Goal: Information Seeking & Learning: Understand process/instructions

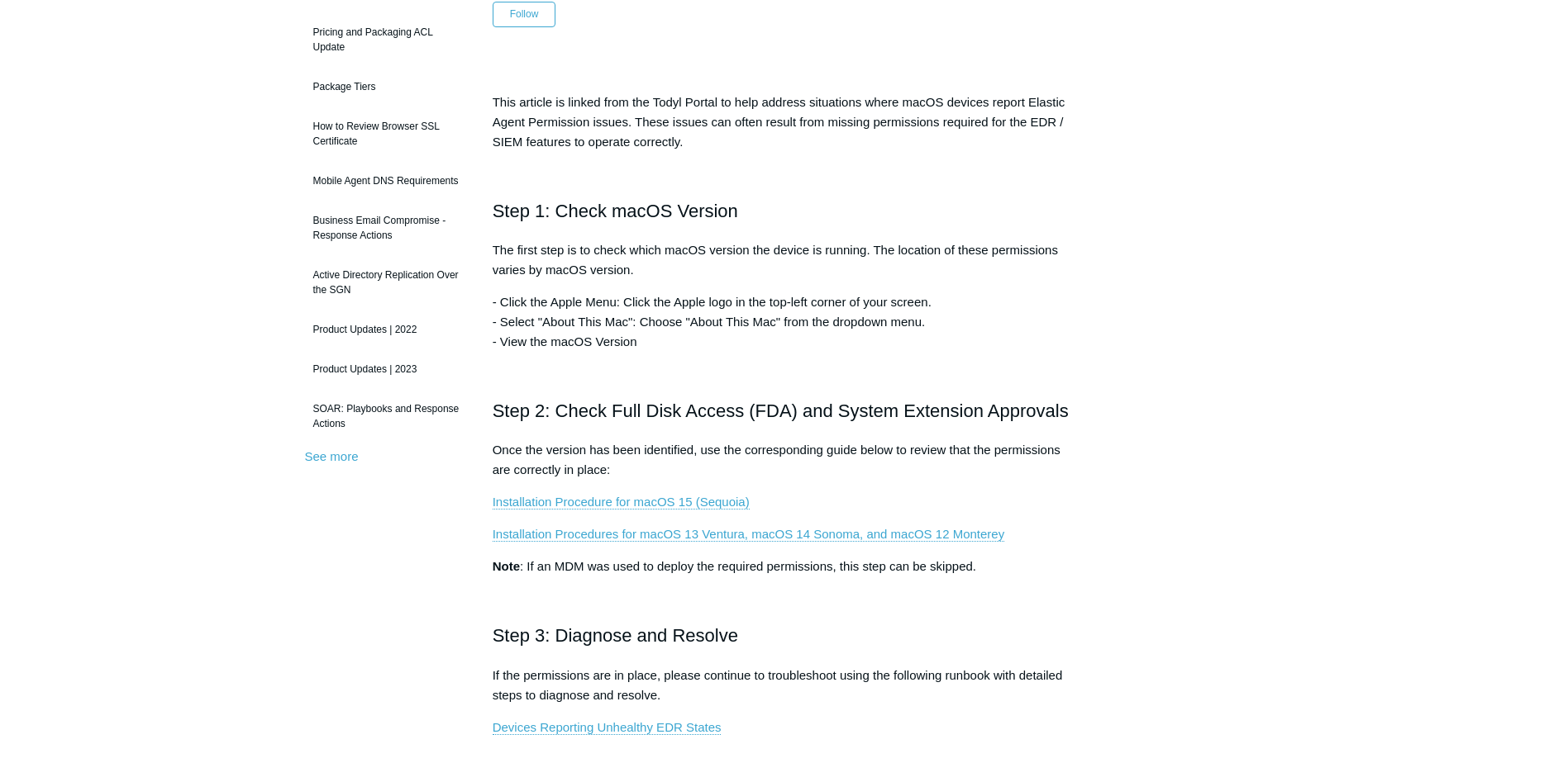
scroll to position [204, 0]
click at [127, 359] on main "Todyl Support Center FAQs and Other General FAQs Articles in this section Produ…" at bounding box center [784, 595] width 1568 height 1483
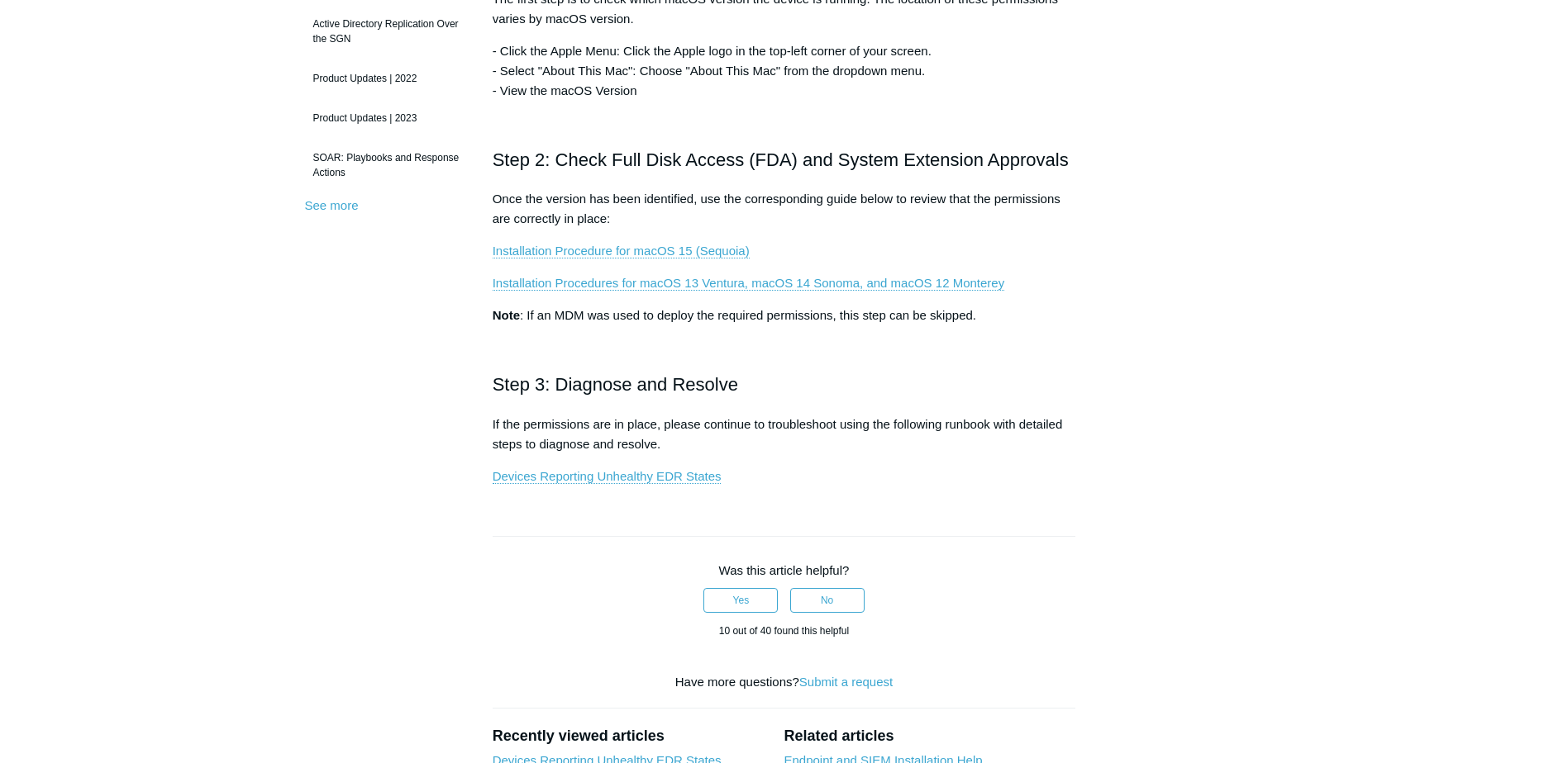
scroll to position [457, 0]
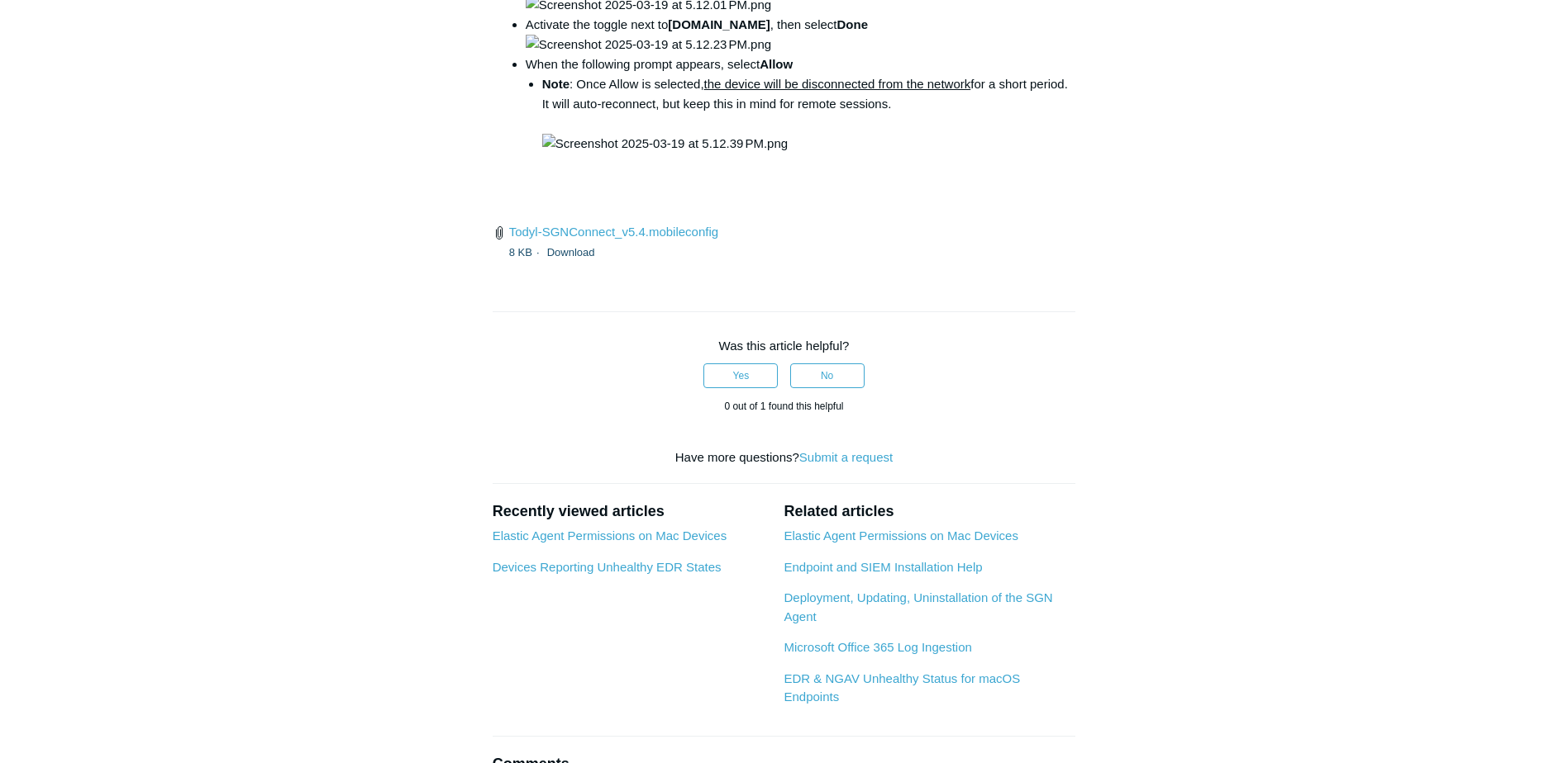
scroll to position [2404, 0]
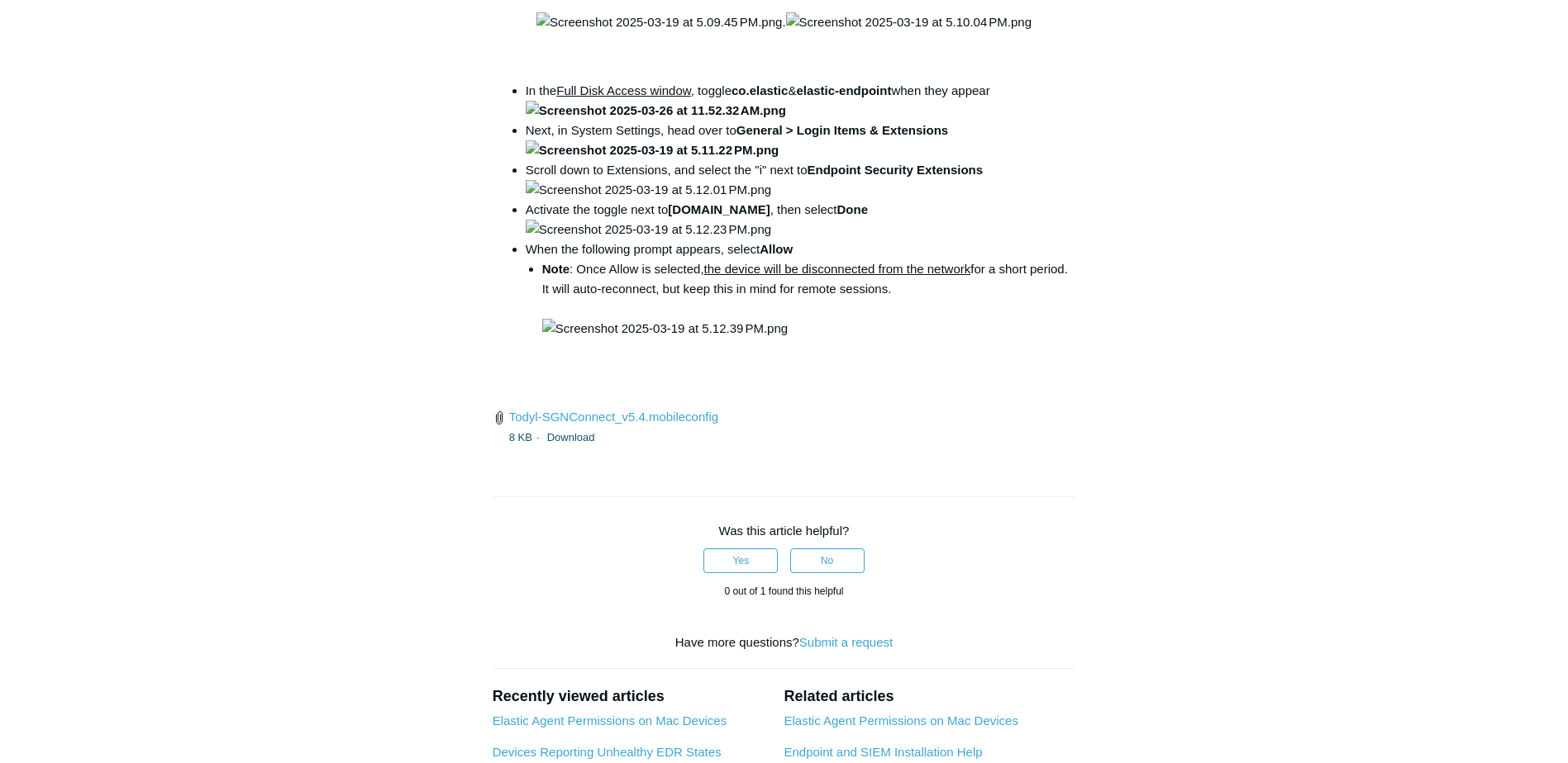
scroll to position [2217, 0]
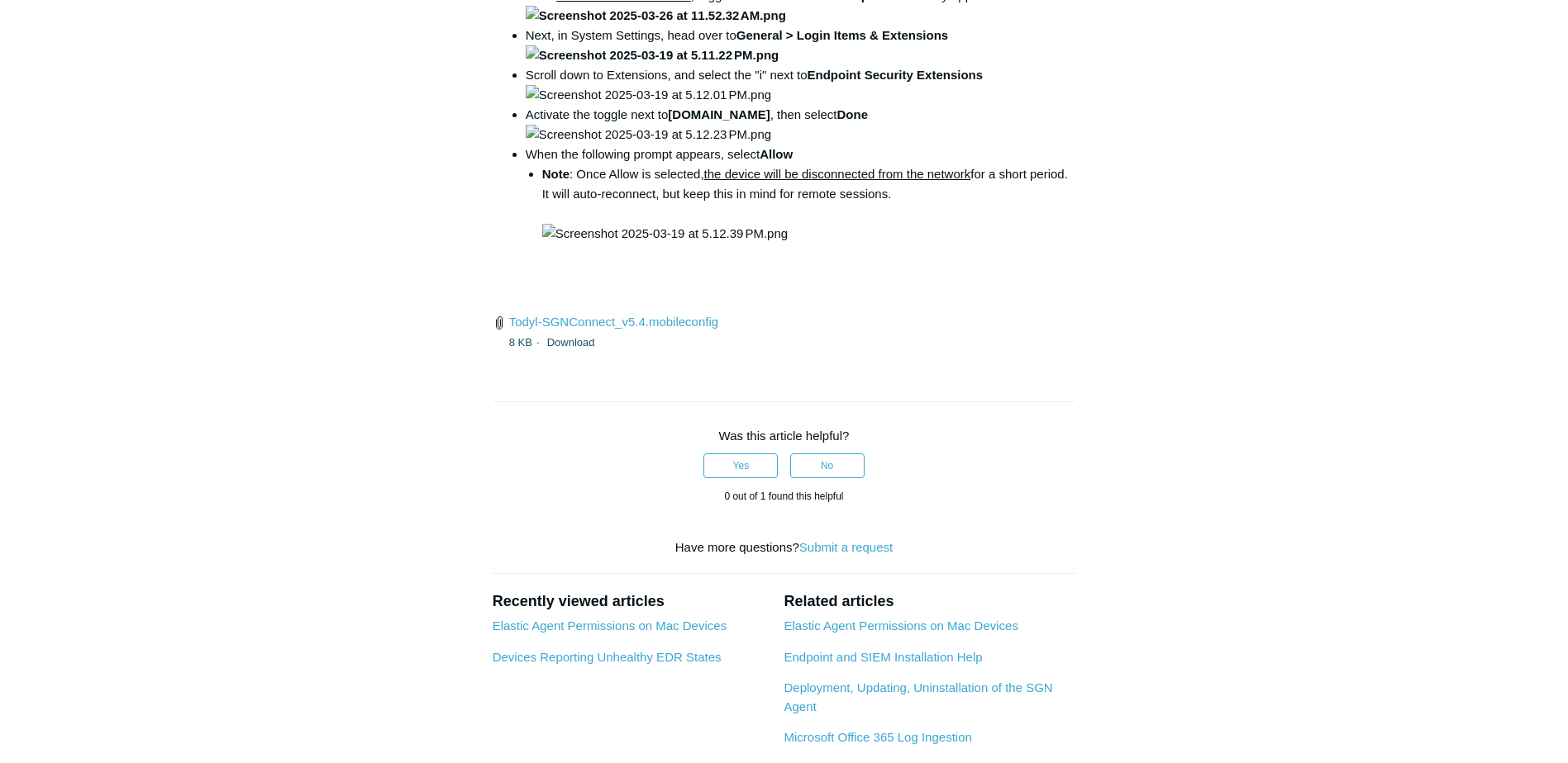
scroll to position [2313, 0]
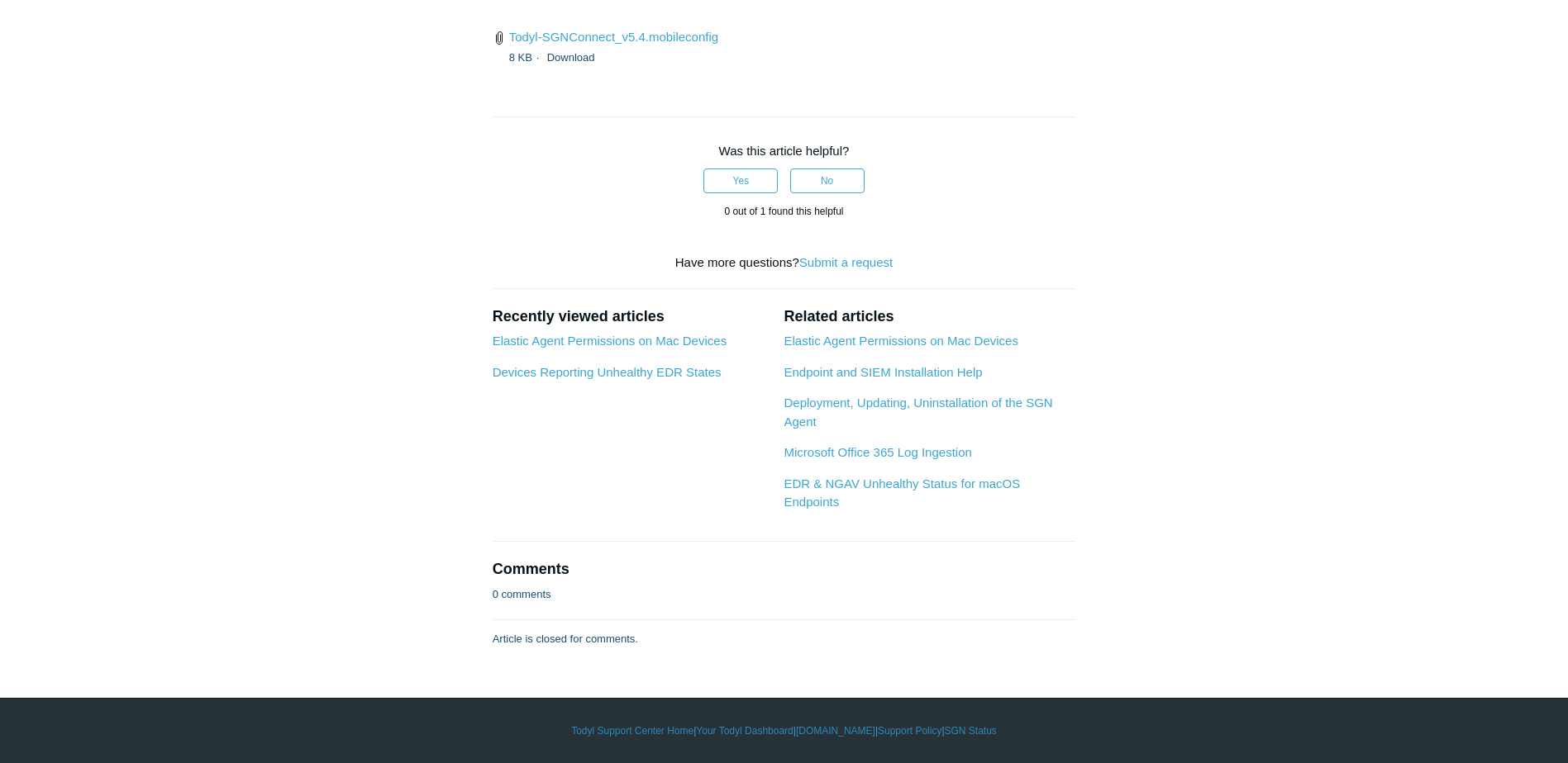
scroll to position [2967, 0]
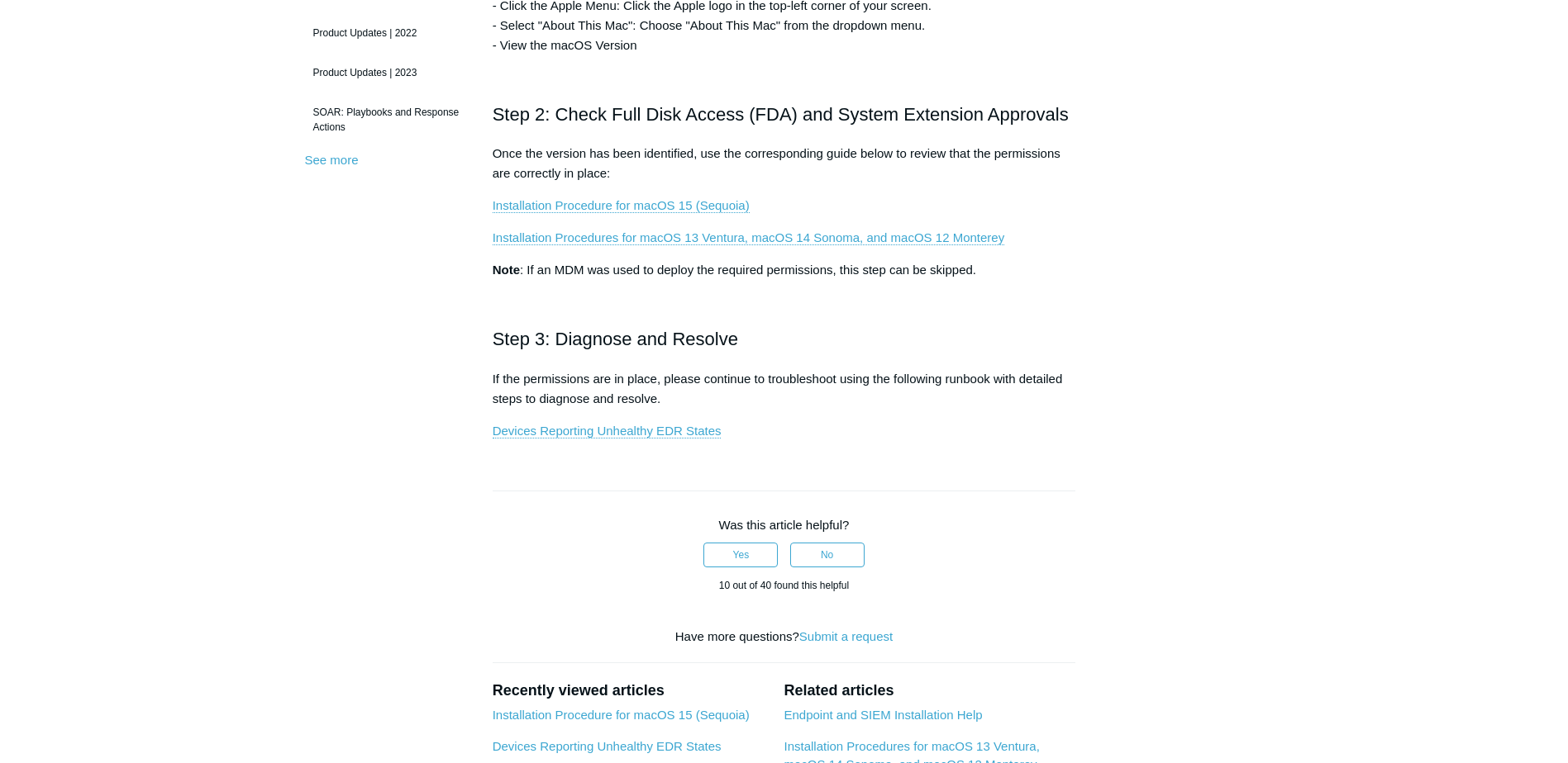
scroll to position [503, 0]
click at [651, 204] on link "Installation Procedure for macOS 15 (Sequoia)" at bounding box center [621, 205] width 257 height 15
click at [644, 431] on link "Devices Reporting Unhealthy EDR States" at bounding box center [607, 430] width 229 height 15
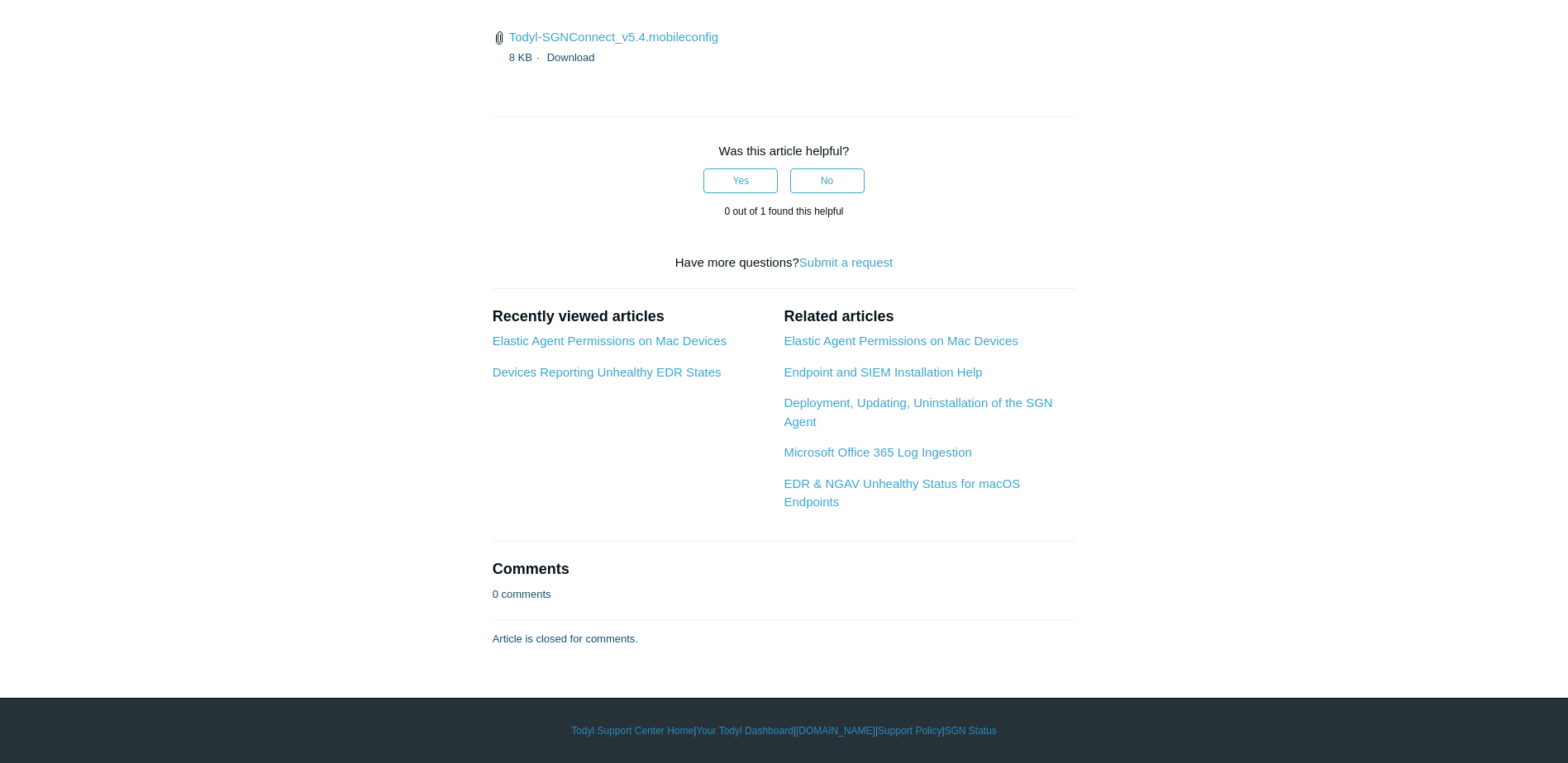
scroll to position [4098, 0]
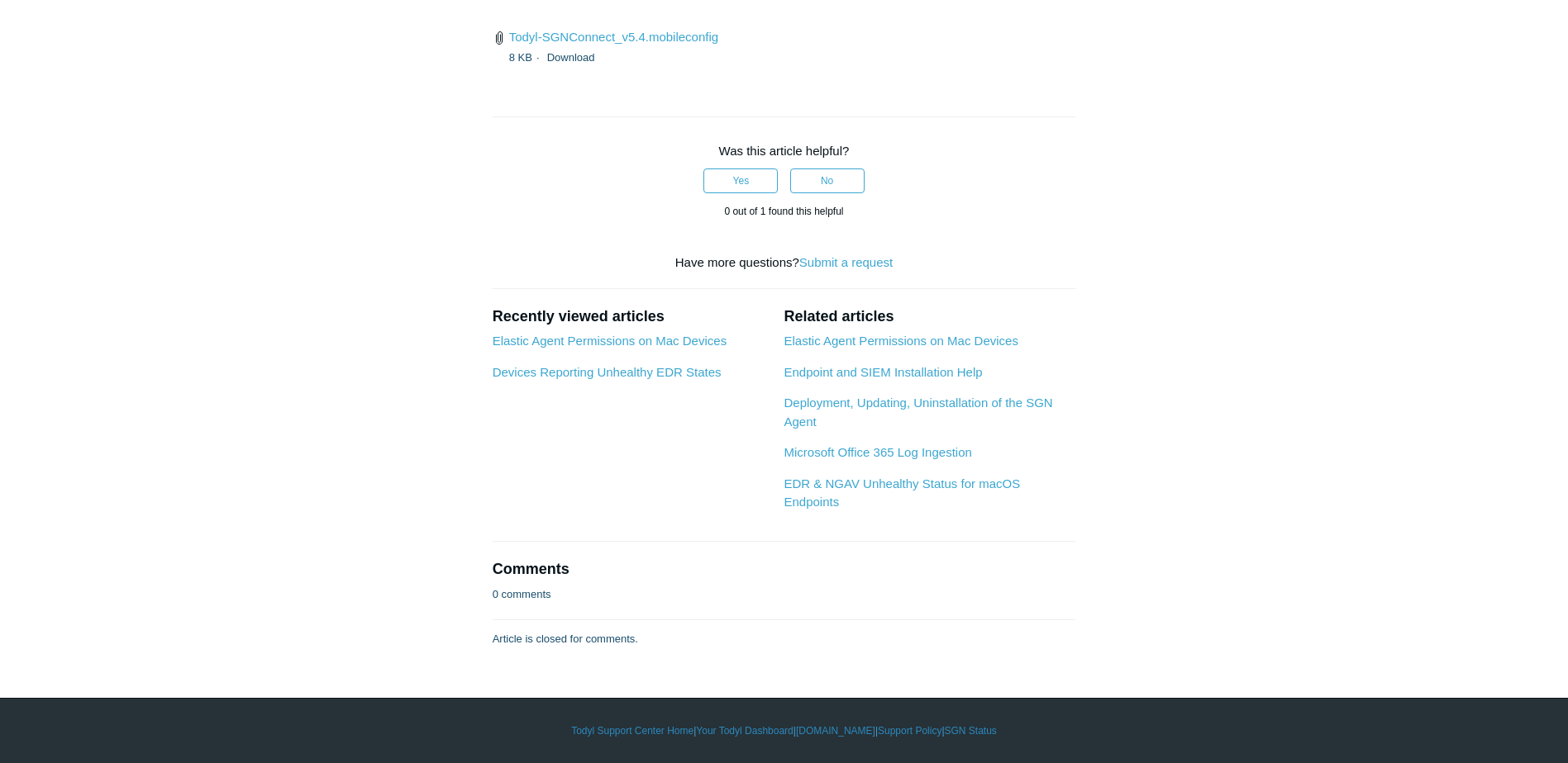
scroll to position [4582, 0]
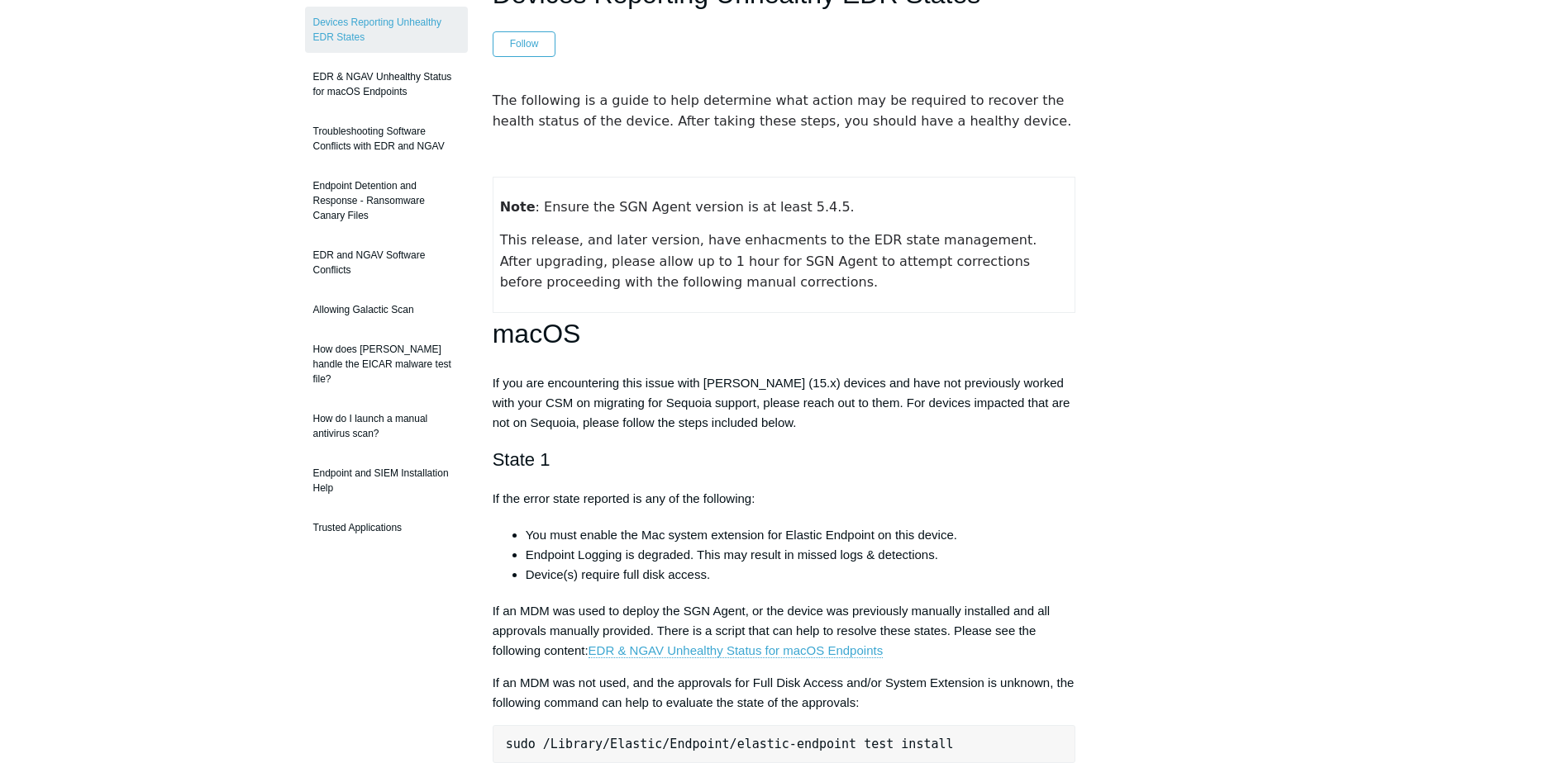
scroll to position [176, 0]
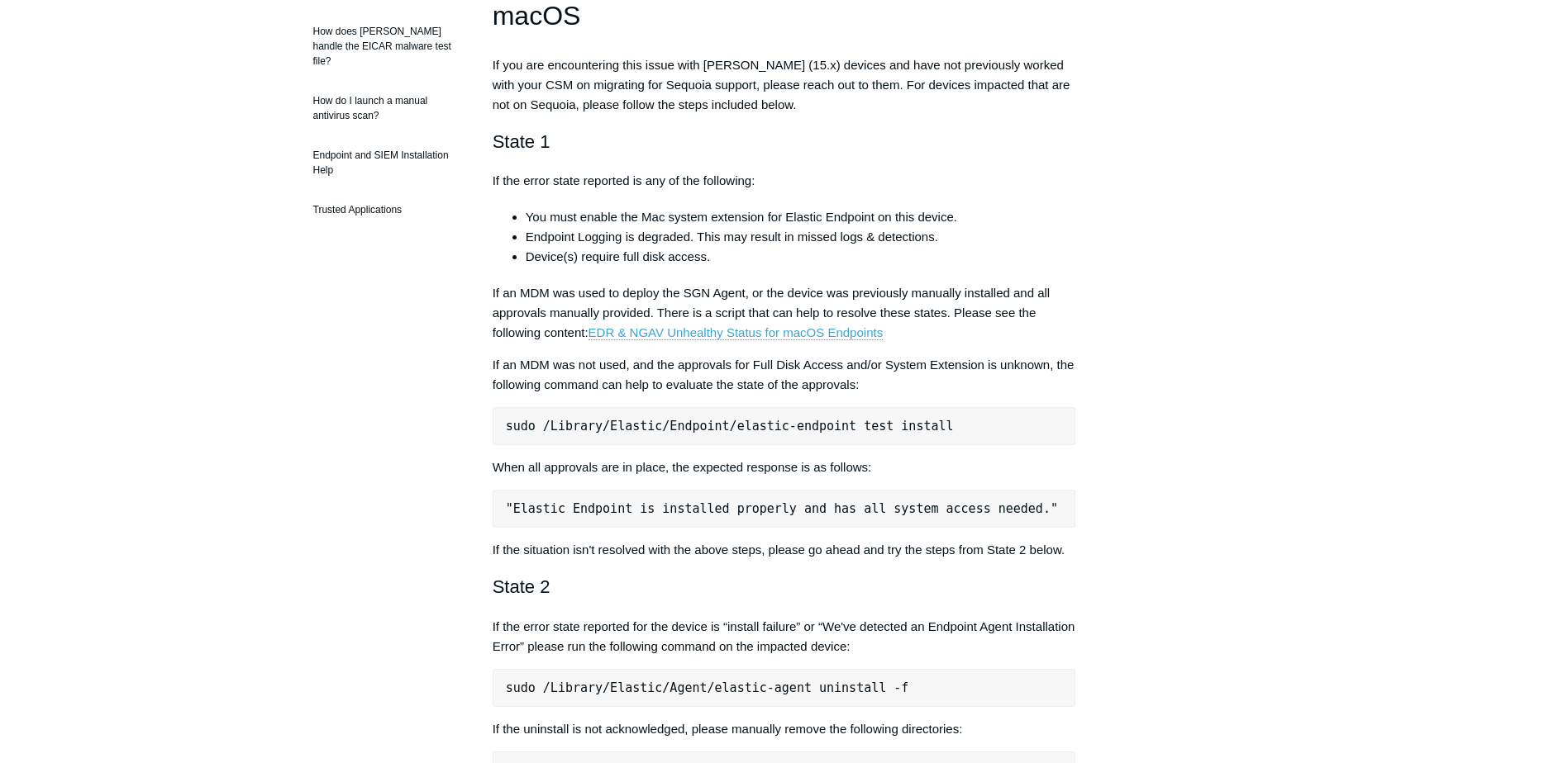
scroll to position [502, 0]
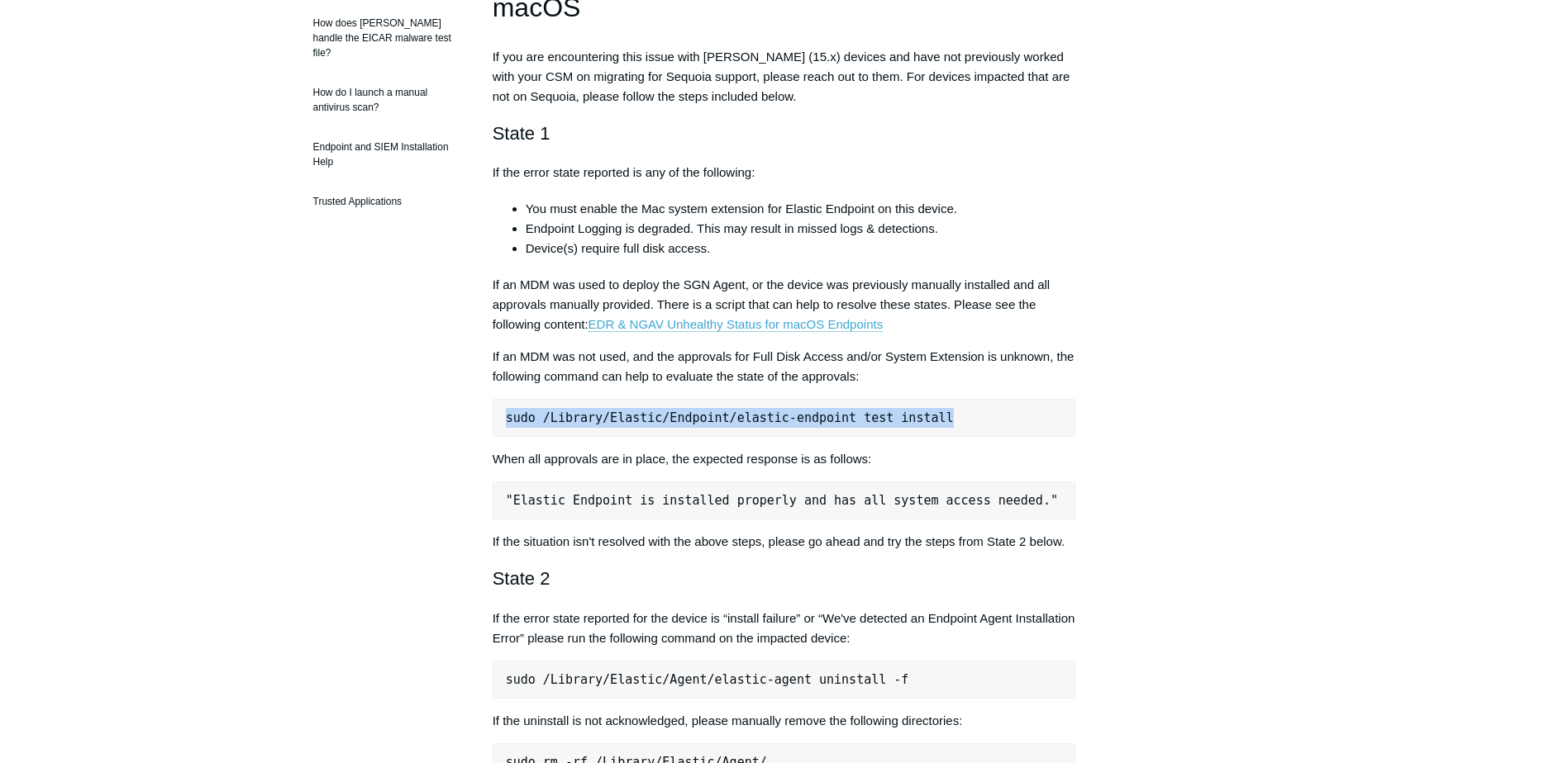
drag, startPoint x: 924, startPoint y: 421, endPoint x: 501, endPoint y: 411, distance: 423.1
click at [501, 411] on pre "sudo /Library/Elastic/Endpoint/elastic-endpoint test install" at bounding box center [784, 417] width 583 height 38
copy pre "sudo /Library/Elastic/Endpoint/elastic-endpoint test install"
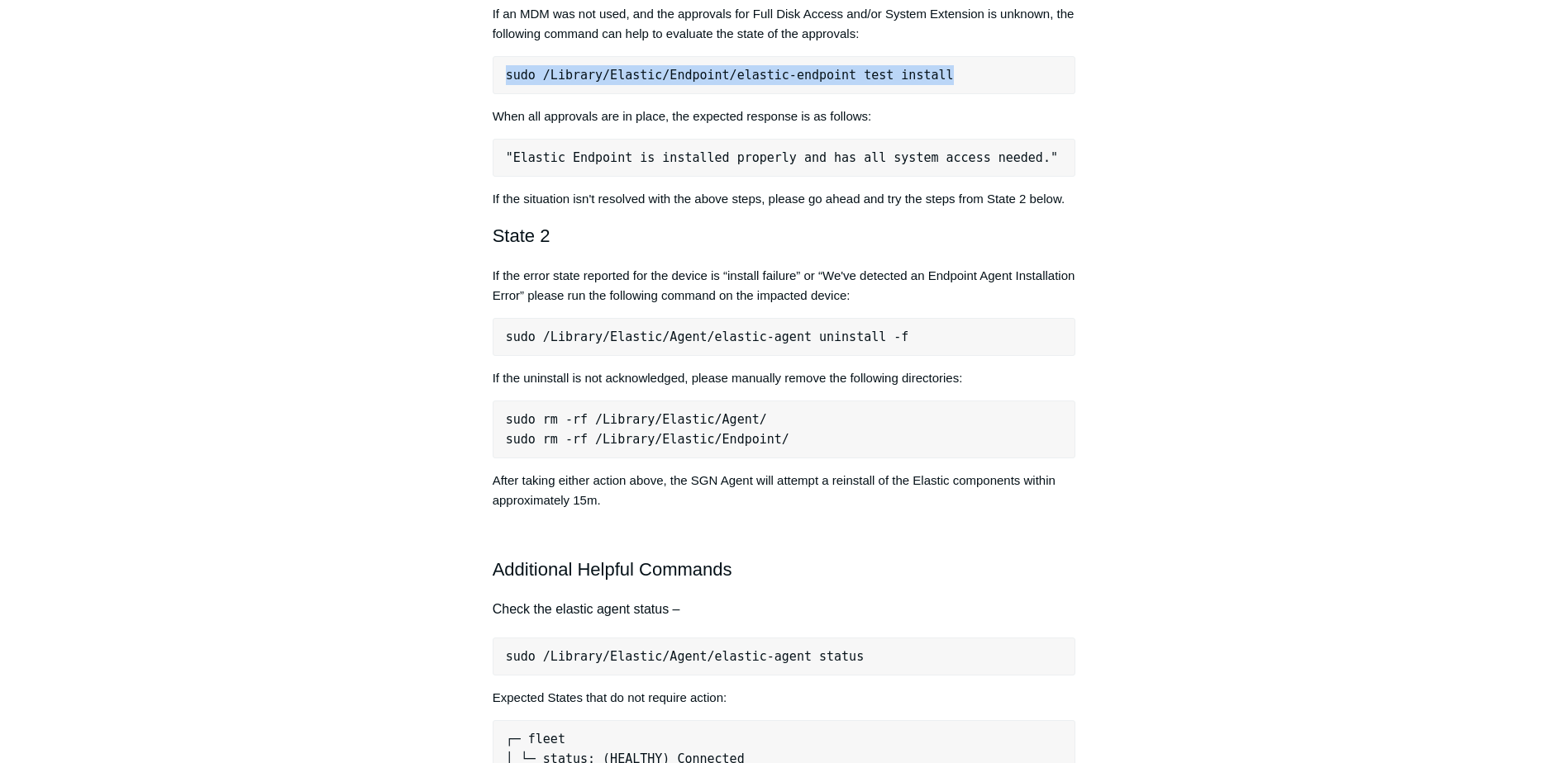
scroll to position [851, 0]
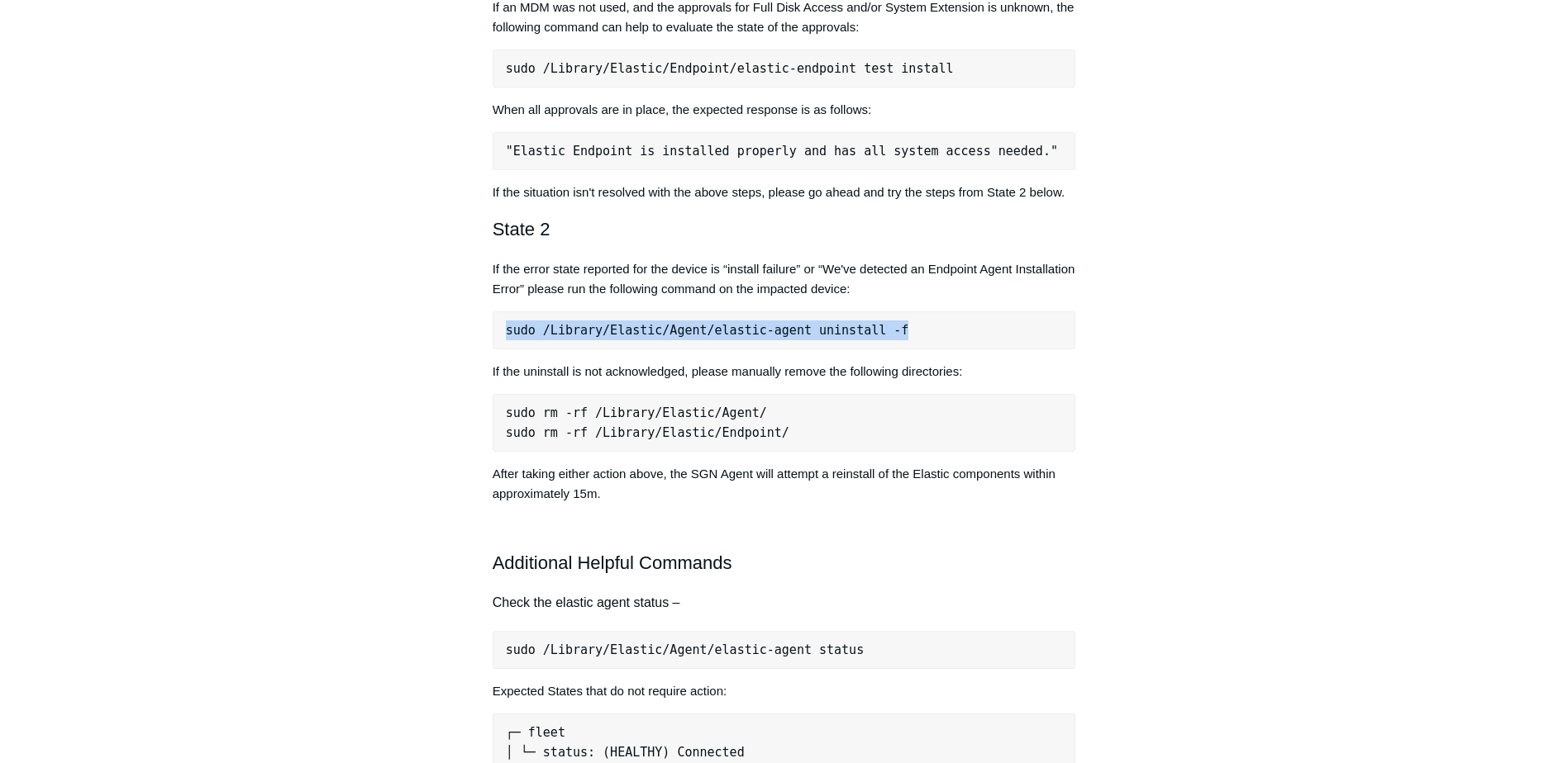
drag, startPoint x: 880, startPoint y: 330, endPoint x: 498, endPoint y: 341, distance: 382.2
click at [498, 341] on pre "sudo /Library/Elastic/Agent/elastic-agent uninstall -f" at bounding box center [784, 330] width 583 height 38
copy pre "sudo /Library/Elastic/Agent/elastic-agent uninstall -f"
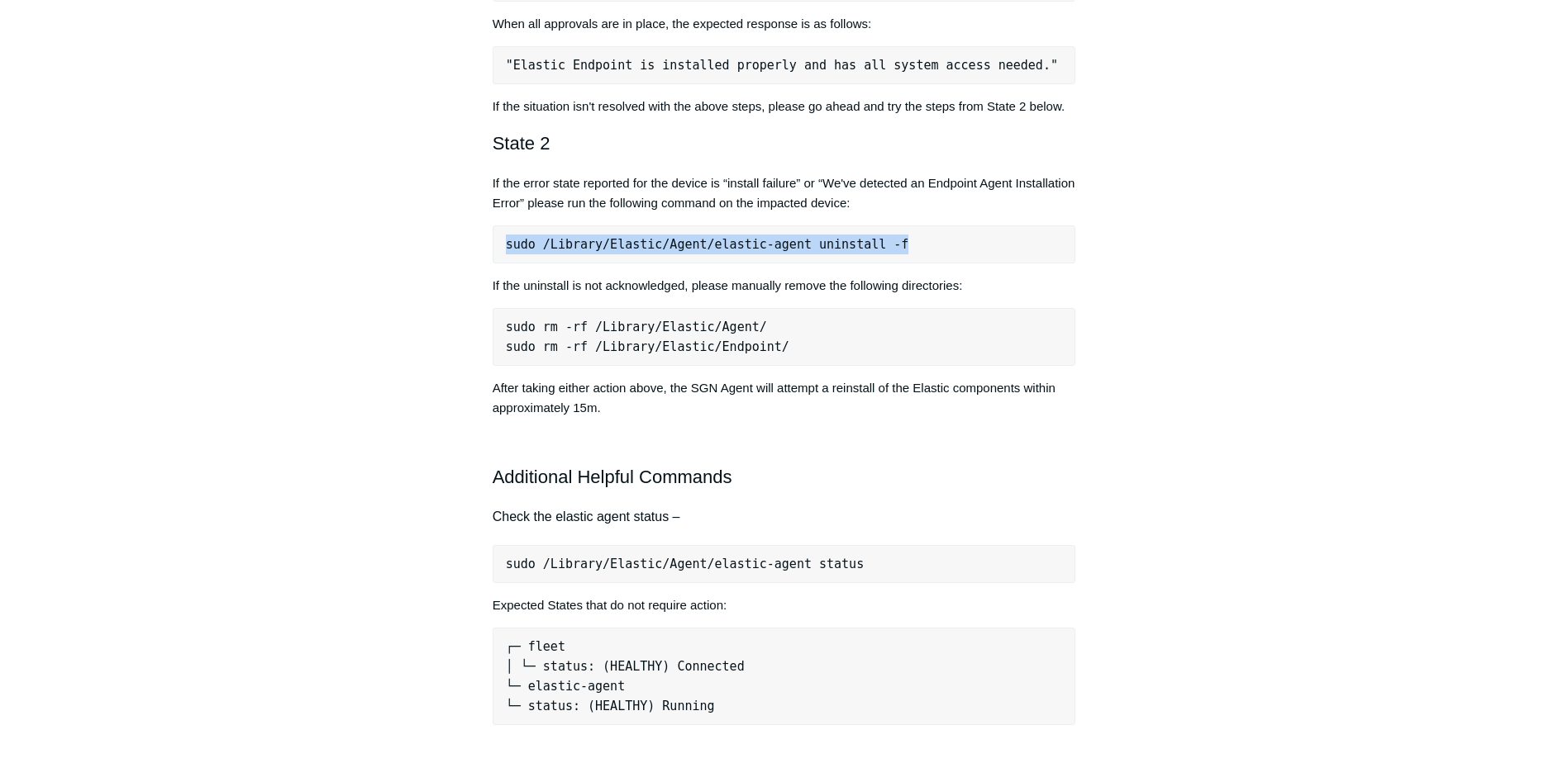
scroll to position [937, 0]
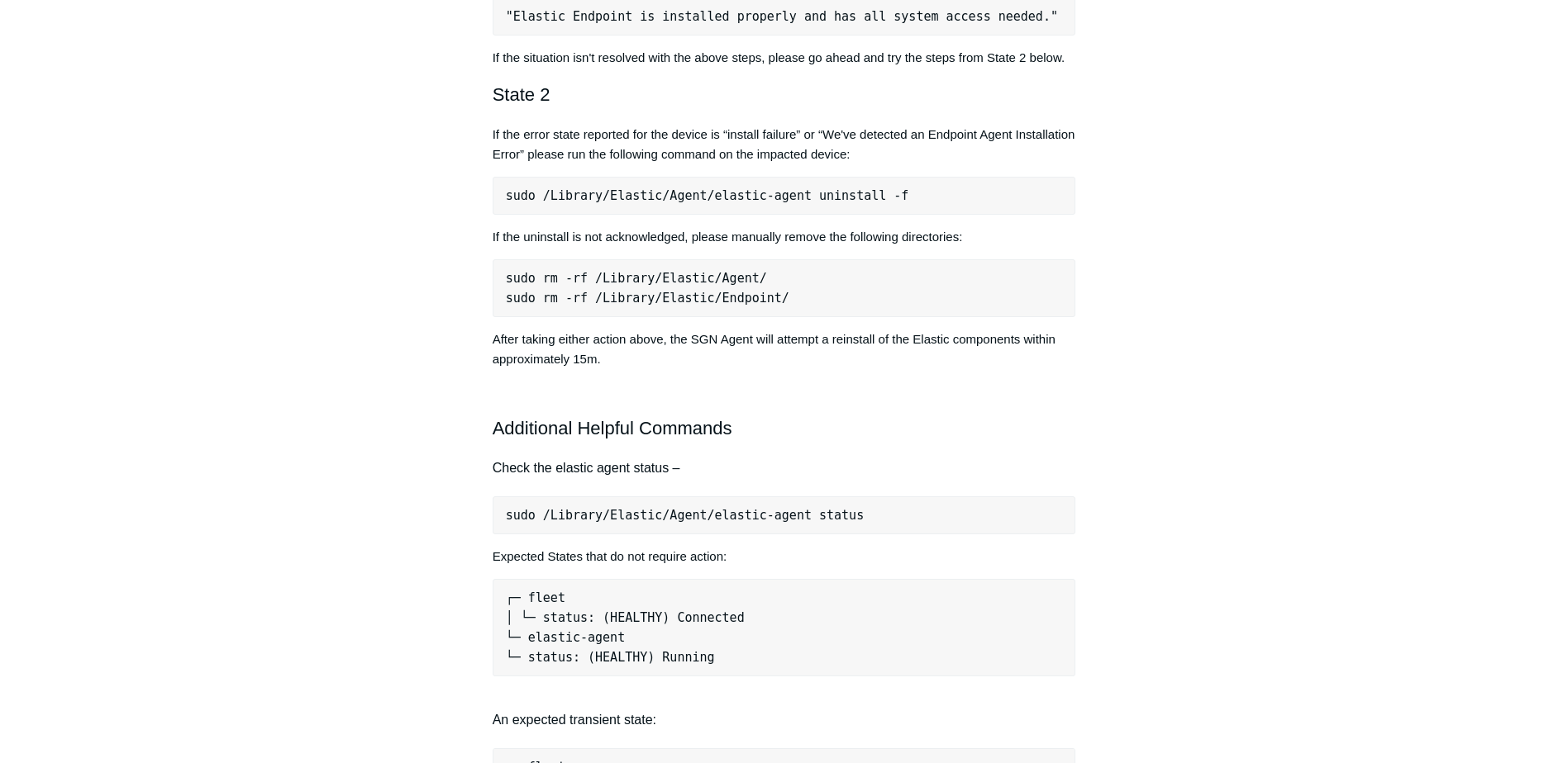
click at [771, 297] on pre "sudo rm -rf /Library/Elastic/Agent/ sudo rm -rf /Library/Elastic/Endpoint/" at bounding box center [784, 288] width 583 height 58
drag, startPoint x: 749, startPoint y: 283, endPoint x: 495, endPoint y: 271, distance: 254.3
click at [495, 271] on pre "sudo rm -rf /Library/Elastic/Agent/ sudo rm -rf /Library/Elastic/Endpoint/" at bounding box center [784, 288] width 583 height 58
copy pre "sudo rm -rf /Library/Elastic/Agent/"
drag, startPoint x: 147, startPoint y: 591, endPoint x: 203, endPoint y: 587, distance: 56.1
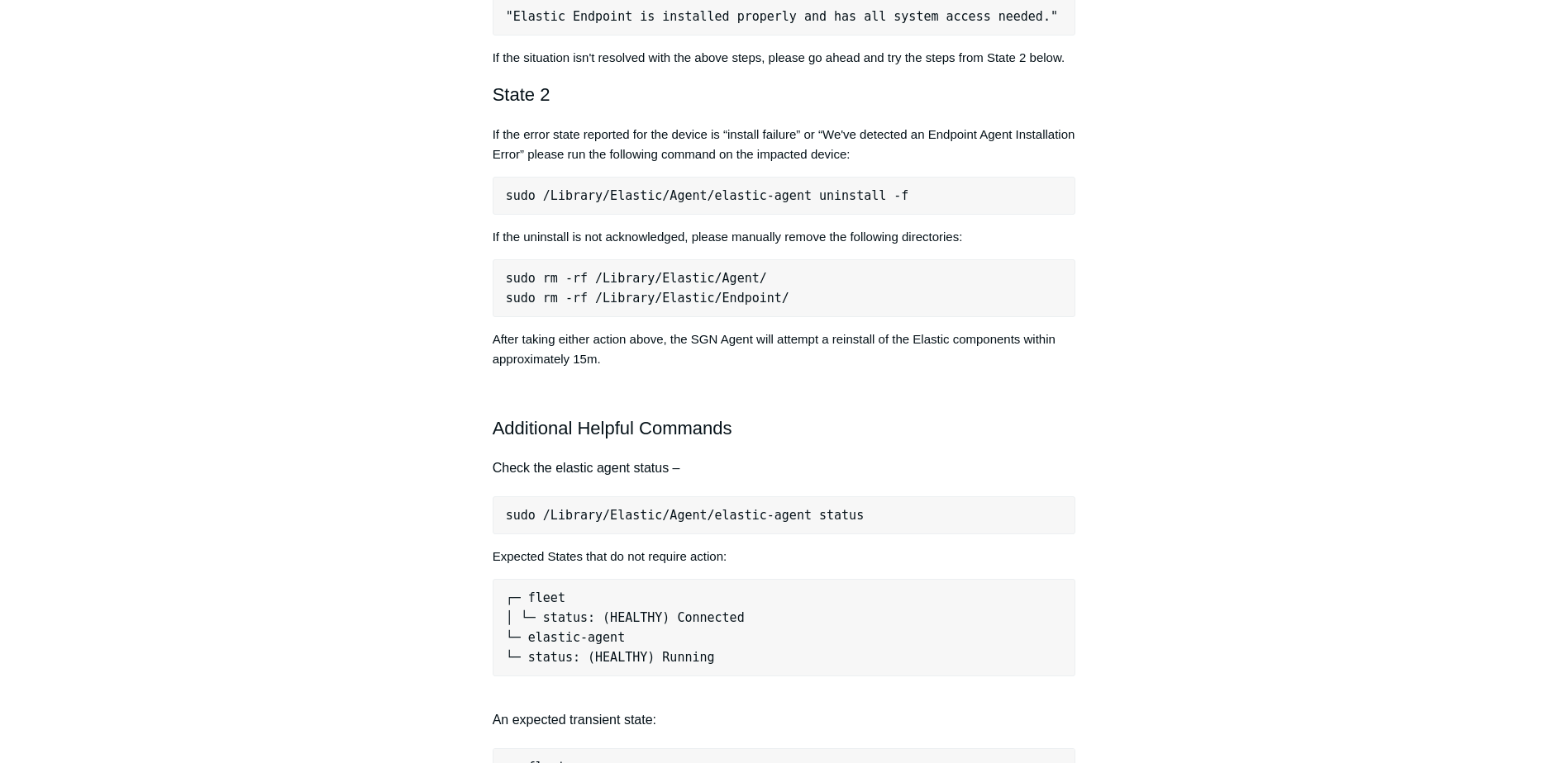
drag, startPoint x: 771, startPoint y: 304, endPoint x: 497, endPoint y: 317, distance: 274.3
click at [497, 317] on pre "sudo rm -rf /Library/Elastic/Agent/ sudo rm -rf /Library/Elastic/Endpoint/" at bounding box center [784, 288] width 583 height 58
copy pre "sudo rm -rf /Library/Elastic/Endpoint/"
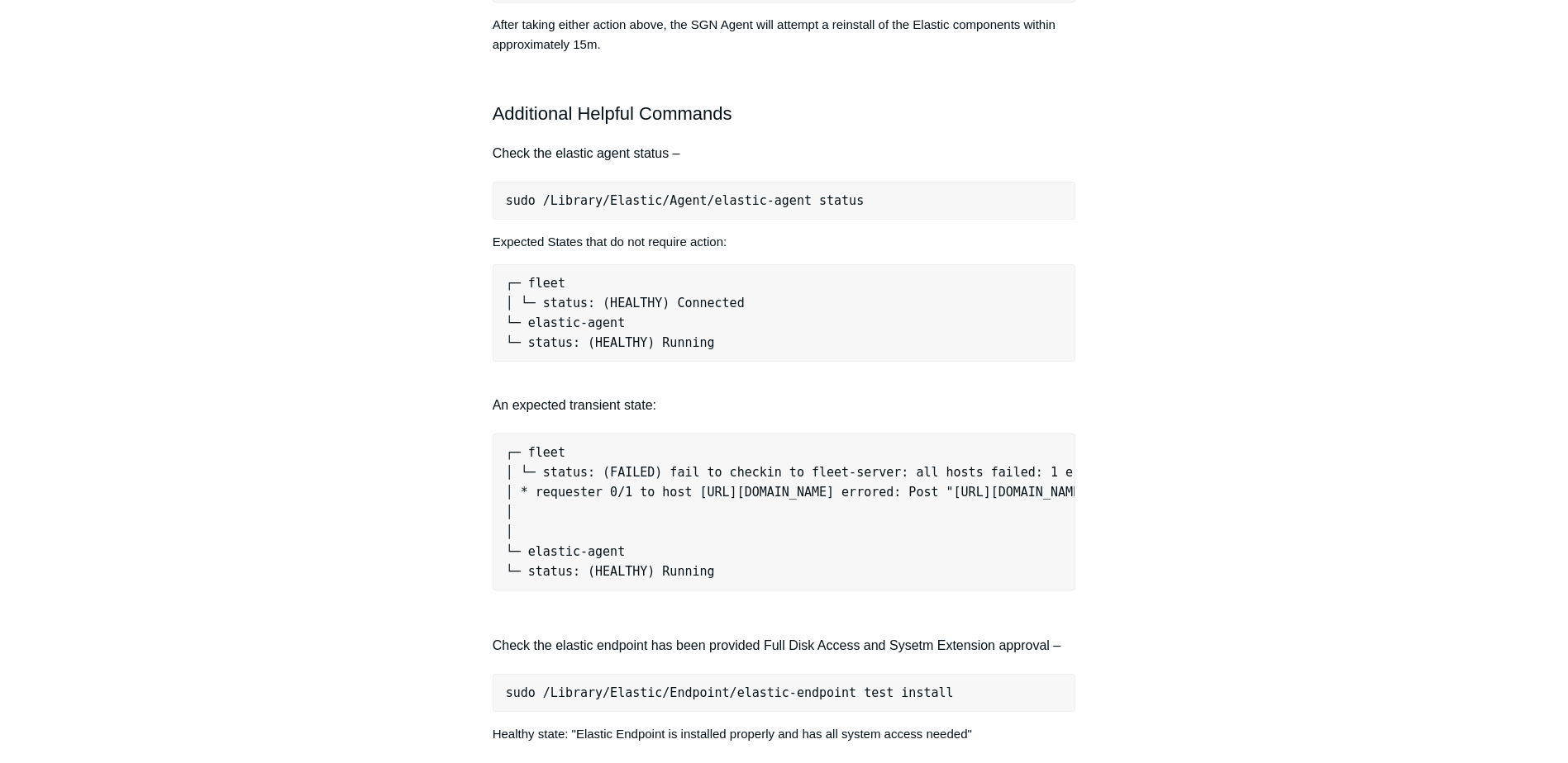
scroll to position [1312, 0]
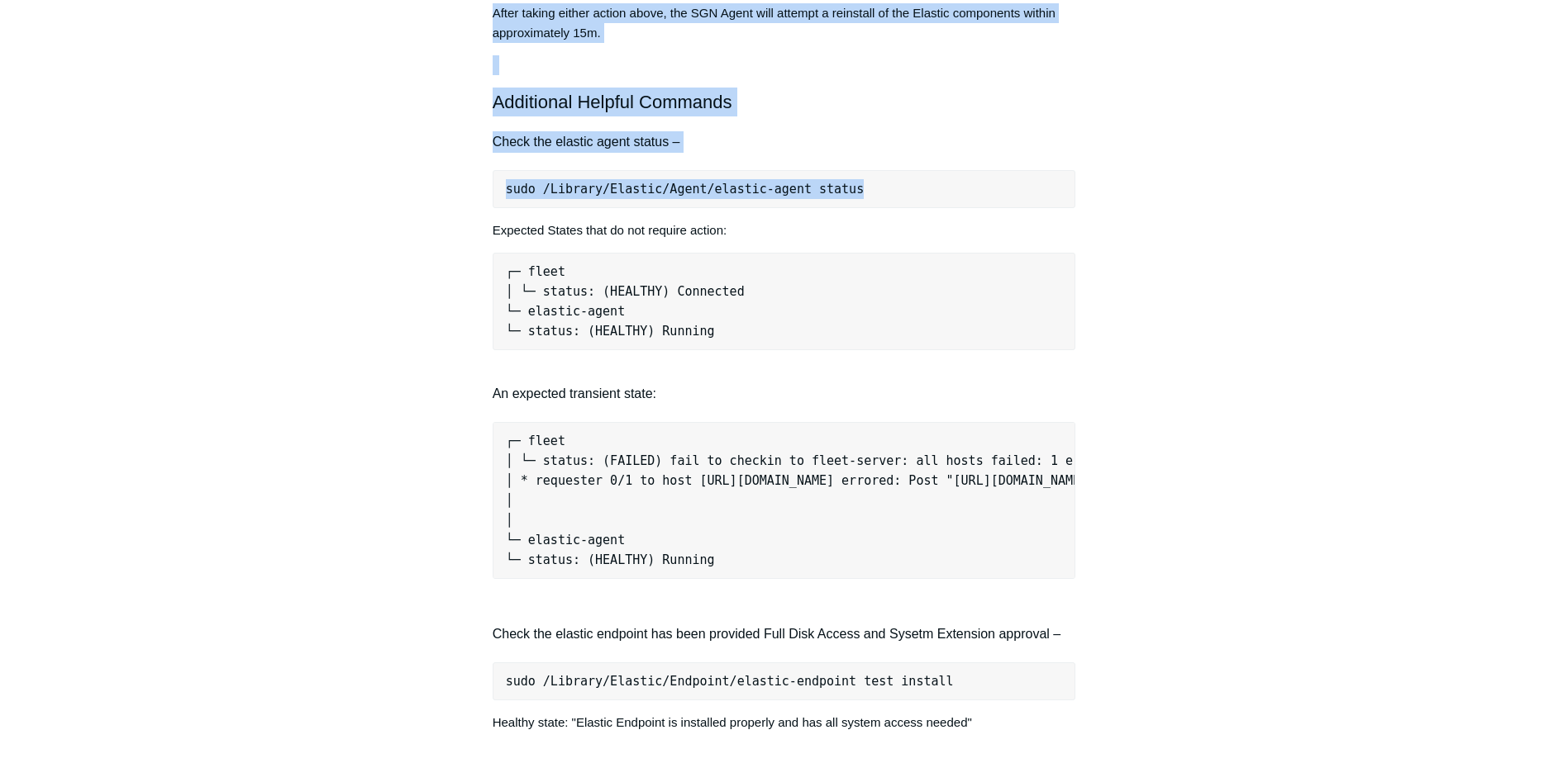
drag, startPoint x: 841, startPoint y: 187, endPoint x: 453, endPoint y: 194, distance: 388.1
click at [453, 194] on div "Articles in this section Devices Reporting Unhealthy EDR States EDR & NGAV Unhe…" at bounding box center [784, 534] width 959 height 3392
drag, startPoint x: 453, startPoint y: 194, endPoint x: 548, endPoint y: 188, distance: 95.2
click at [548, 188] on pre "sudo /Library/Elastic/Agent/elastic-agent status" at bounding box center [784, 188] width 583 height 38
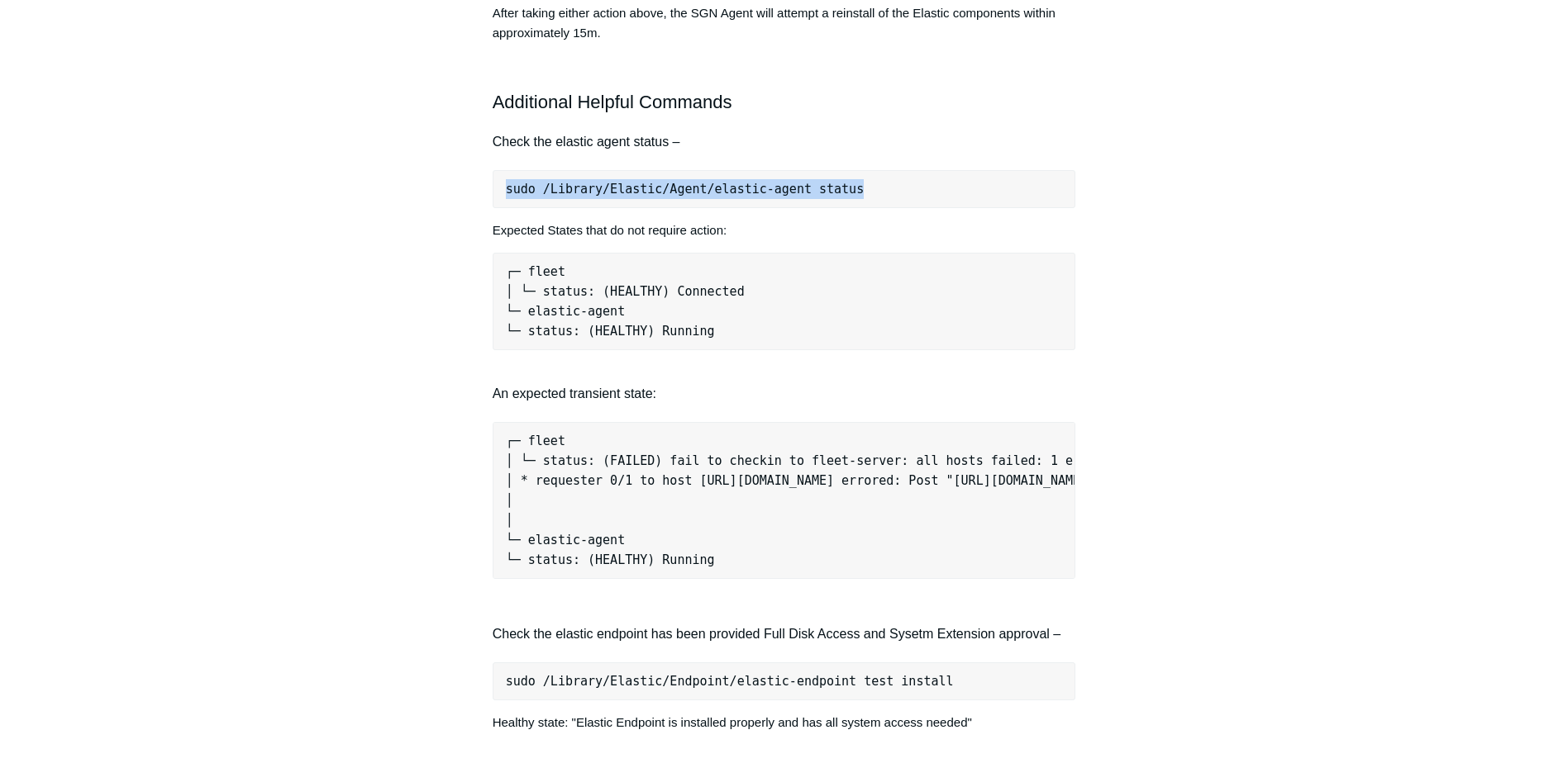
drag, startPoint x: 503, startPoint y: 191, endPoint x: 846, endPoint y: 189, distance: 343.0
click at [846, 189] on pre "sudo /Library/Elastic/Agent/elastic-agent status" at bounding box center [784, 188] width 583 height 38
copy pre "sudo /Library/Elastic/Agent/elastic-agent status"
click at [196, 518] on main "Todyl Support Center EDR & NGAV FAQ Articles in this section Devices Reporting …" at bounding box center [784, 488] width 1568 height 3482
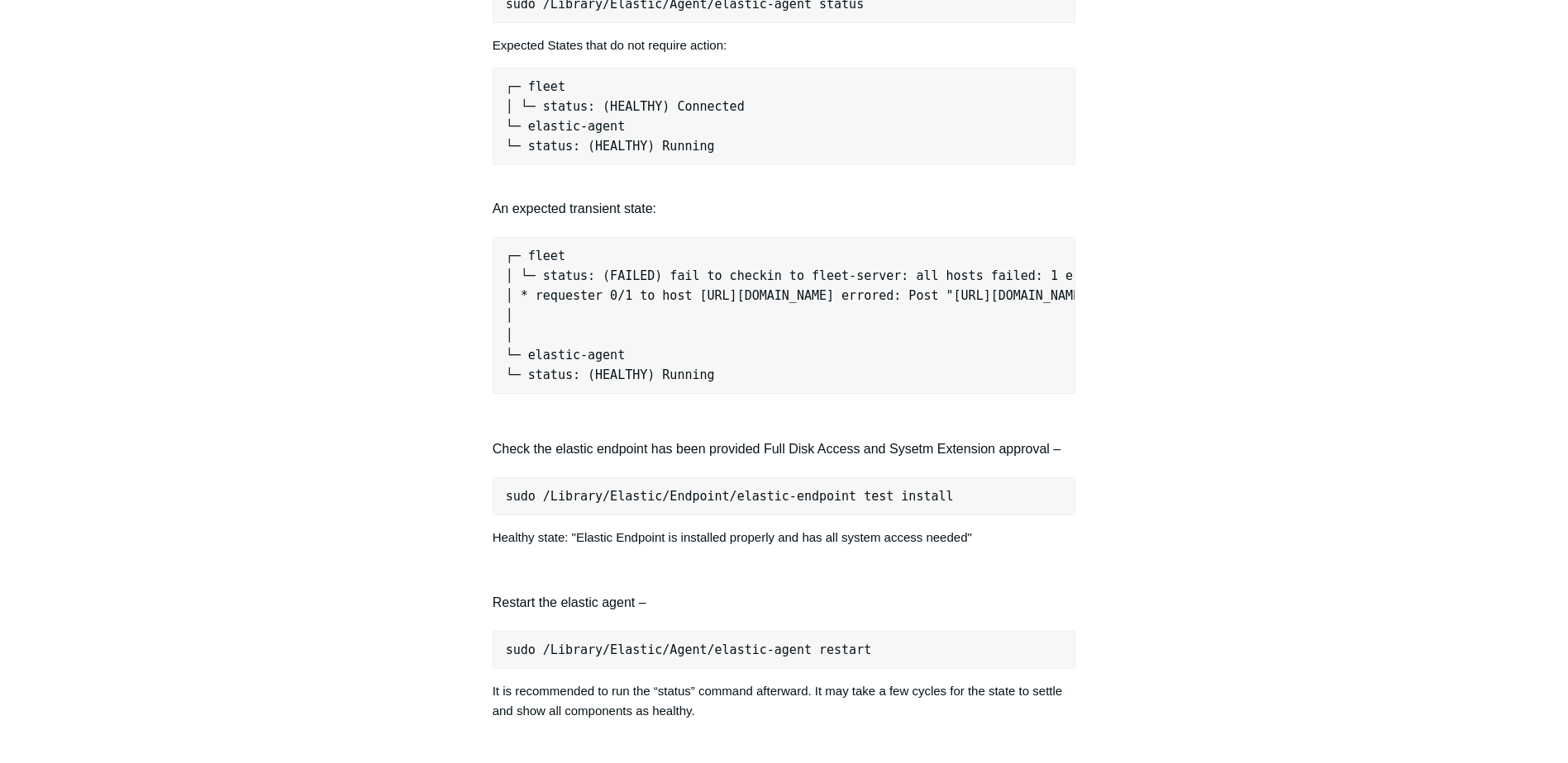
scroll to position [1496, 0]
